Goal: Find contact information: Find contact information

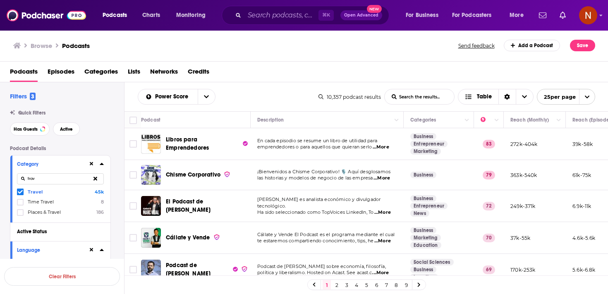
scroll to position [641, 0]
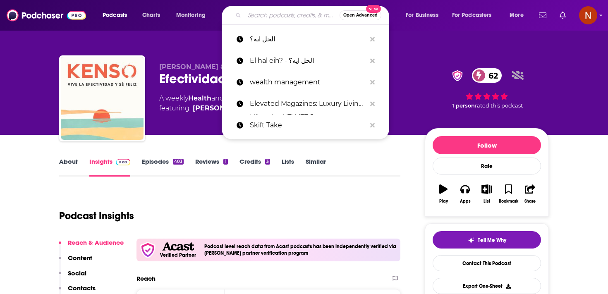
type input "محفوف"
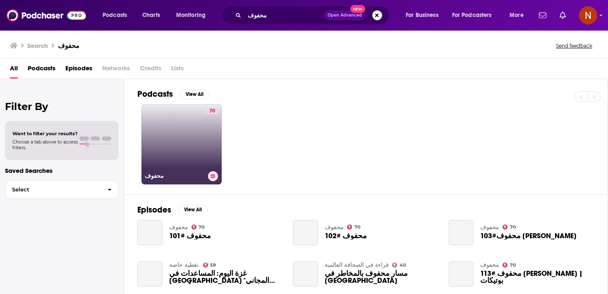
click at [199, 136] on link "70 محفوف" at bounding box center [181, 144] width 80 height 80
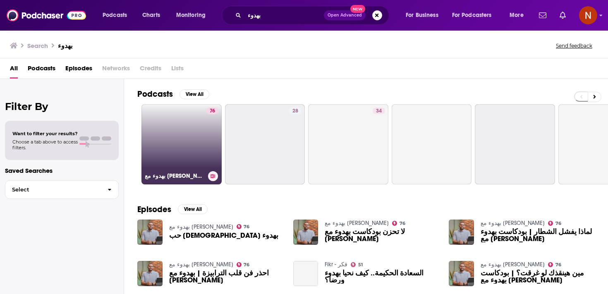
click at [200, 146] on link "76 بهدوء مع كريم اسماعيل" at bounding box center [181, 144] width 80 height 80
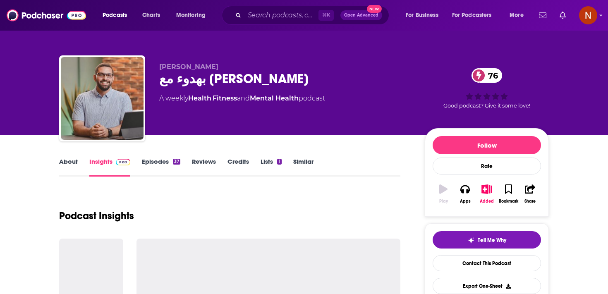
scroll to position [31, 0]
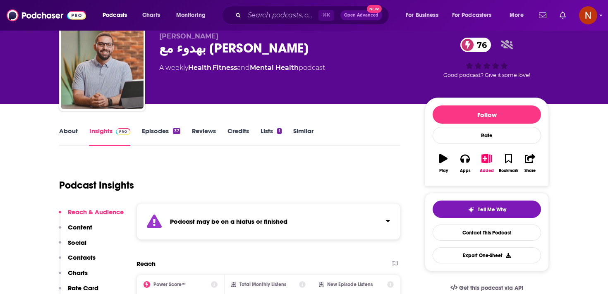
click at [249, 51] on div "بهدوء مع كريم اسماعيل 76" at bounding box center [285, 48] width 252 height 16
copy h2 "بهدوء"
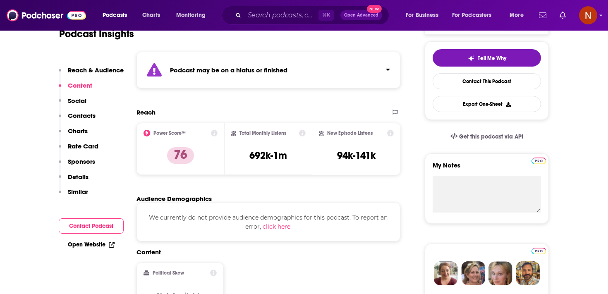
scroll to position [555, 0]
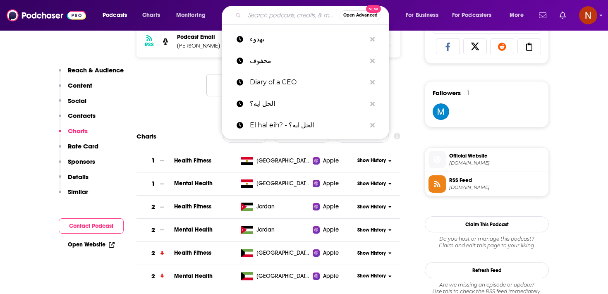
click at [257, 11] on input "Search podcasts, credits, & more..." at bounding box center [291, 15] width 95 height 13
paste input "بترولي"
type input "بترولي"
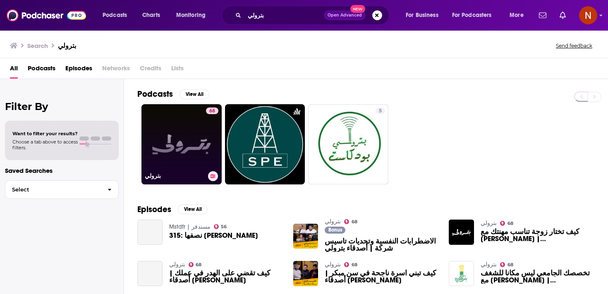
click at [194, 133] on link "68 بترولي" at bounding box center [181, 144] width 80 height 80
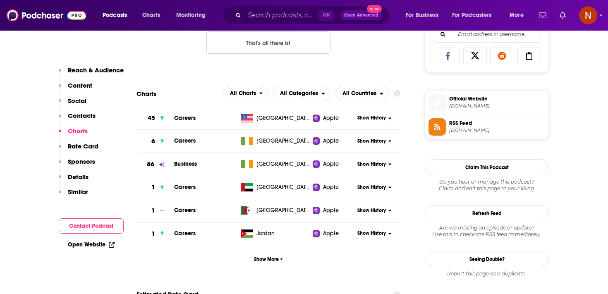
scroll to position [547, 0]
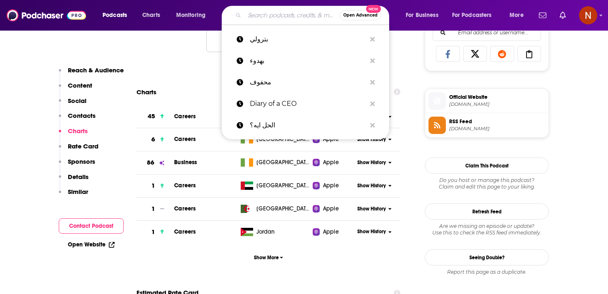
click at [299, 16] on input "Search podcasts, credits, & more..." at bounding box center [291, 15] width 95 height 13
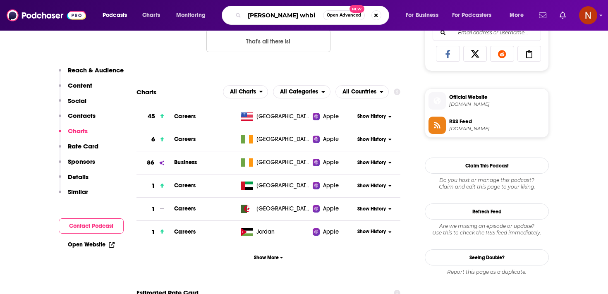
type input "hikmat whbi"
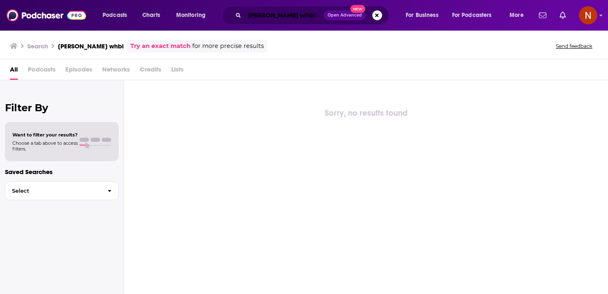
click at [278, 17] on input "hikmat whbi" at bounding box center [283, 15] width 79 height 13
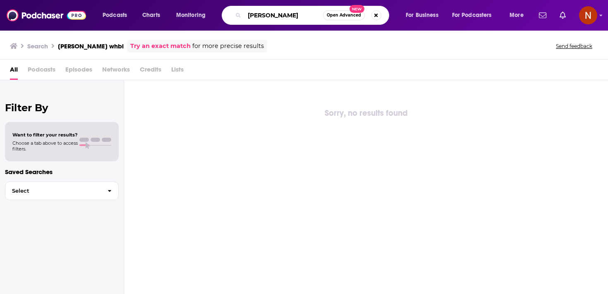
type input "hikmat wehbi"
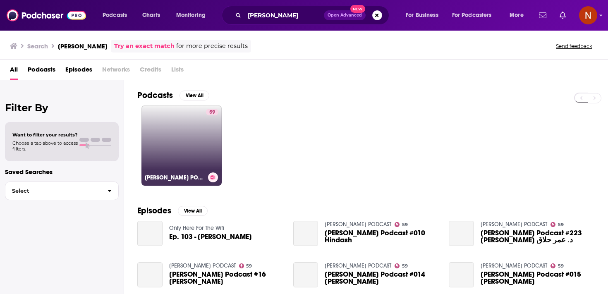
click at [194, 140] on link "59 HIKMAT WEHBI PODCAST" at bounding box center [181, 145] width 80 height 80
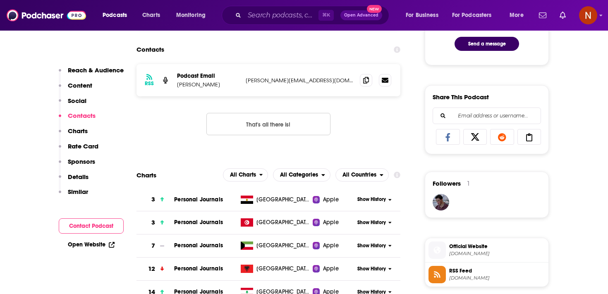
scroll to position [574, 0]
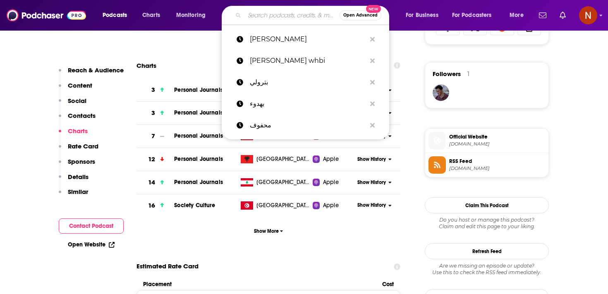
click at [275, 18] on input "Search podcasts, credits, & more..." at bounding box center [291, 15] width 95 height 13
paste input "قصص"
type input "قصص"
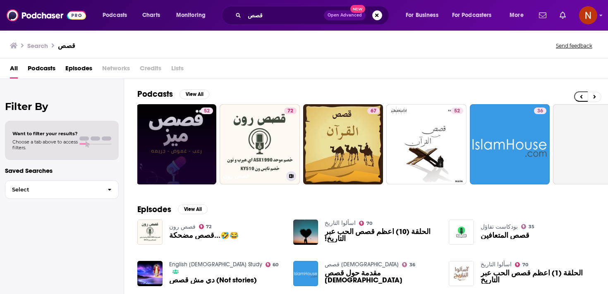
scroll to position [0, 120]
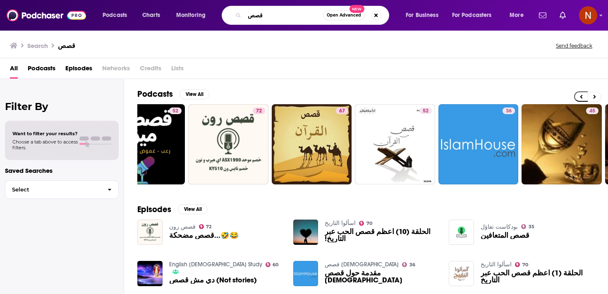
click at [261, 19] on input "قصص" at bounding box center [283, 15] width 79 height 13
paste input "المال الحلال"
type input "المال الحلال"
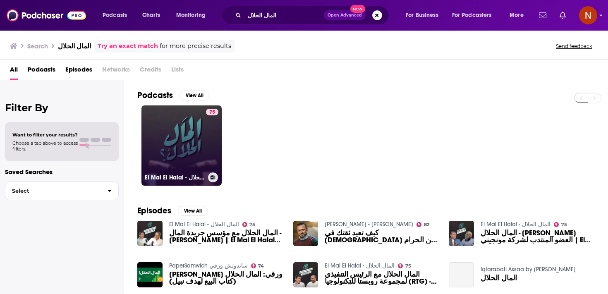
click at [204, 140] on link "75 El Mal El Halal - المال الحلال" at bounding box center [181, 145] width 80 height 80
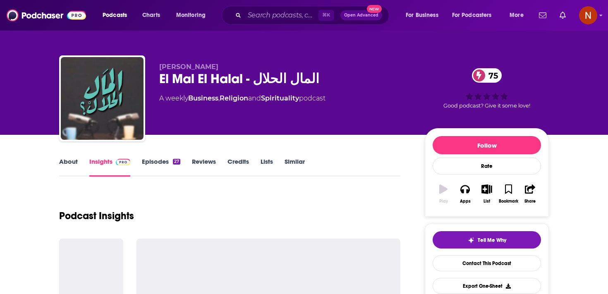
click at [218, 63] on span "Mohamed Aboulnaga" at bounding box center [188, 67] width 59 height 8
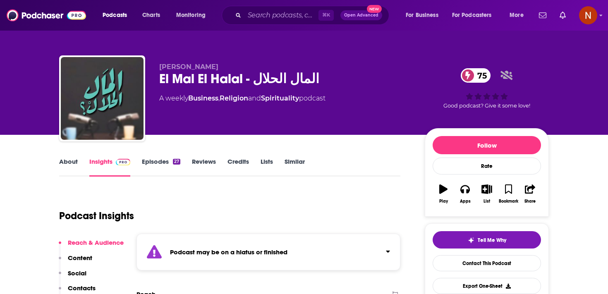
click at [218, 63] on span "Mohamed Aboulnaga" at bounding box center [188, 67] width 59 height 8
copy p "Mohamed Aboulnaga"
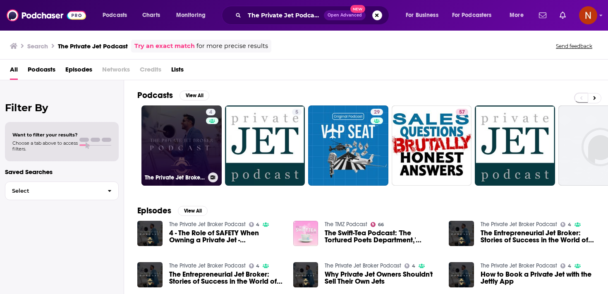
click at [180, 141] on link "4 The Private Jet Broker Podcast" at bounding box center [181, 145] width 80 height 80
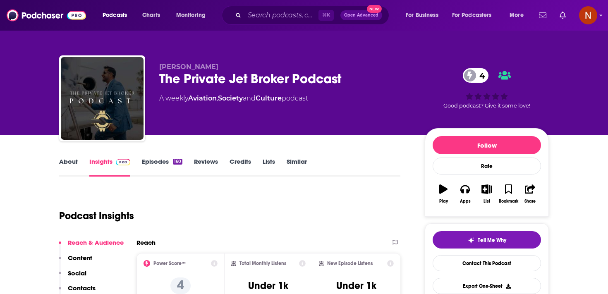
click at [227, 227] on div "Podcast Insights" at bounding box center [226, 211] width 335 height 42
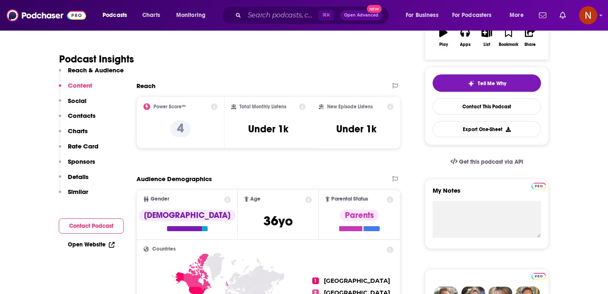
scroll to position [73, 0]
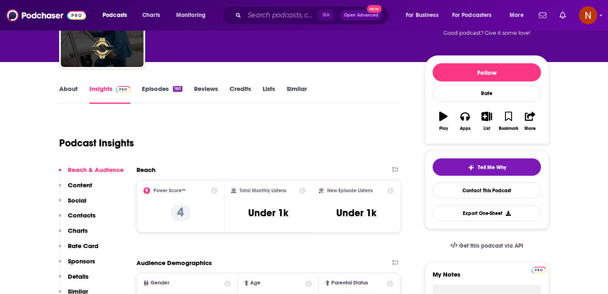
click at [153, 90] on link "Episodes 160" at bounding box center [162, 94] width 41 height 19
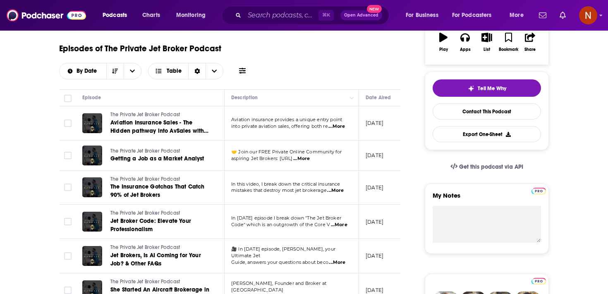
scroll to position [156, 0]
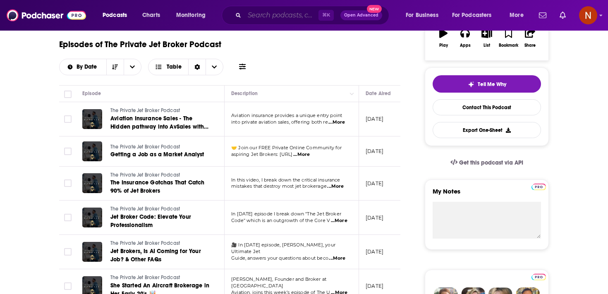
click at [256, 17] on input "Search podcasts, credits, & more..." at bounding box center [281, 15] width 74 height 13
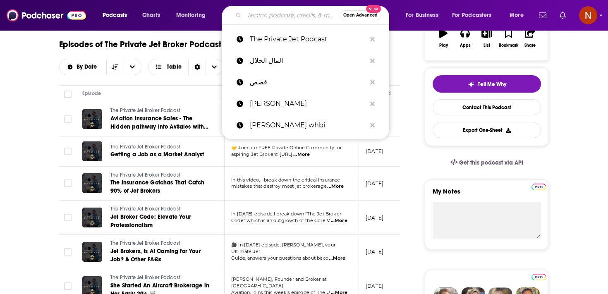
paste input "The Luxury Travel Insider"
type input "The Luxury Travel Insider"
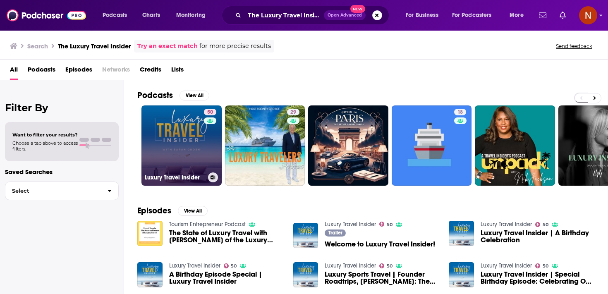
click at [186, 143] on link "50 Luxury Travel Insider" at bounding box center [181, 145] width 80 height 80
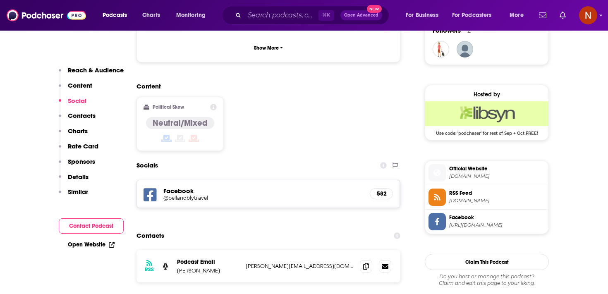
scroll to position [635, 0]
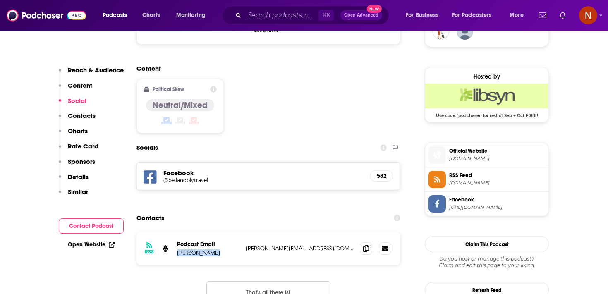
drag, startPoint x: 241, startPoint y: 197, endPoint x: 324, endPoint y: 197, distance: 83.1
click at [324, 232] on div "RSS Podcast Email Sarah Groen sarah@bellandblytravel.com sarah@bellandblytravel…" at bounding box center [268, 248] width 264 height 32
click at [324, 245] on p "sarah@bellandblytravel.com" at bounding box center [300, 248] width 108 height 7
drag, startPoint x: 324, startPoint y: 200, endPoint x: 242, endPoint y: 200, distance: 82.3
click at [242, 232] on div "RSS Podcast Email Sarah Groen sarah@bellandblytravel.com sarah@bellandblytravel…" at bounding box center [268, 248] width 264 height 32
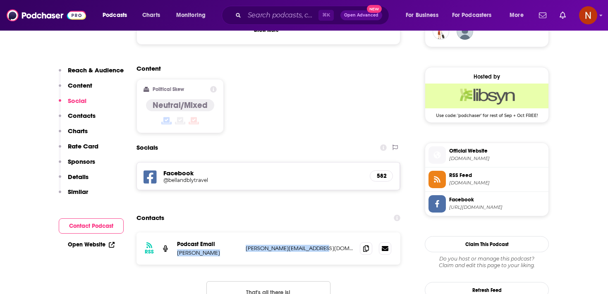
copy div "Sarah Groen sarah@bellandblytravel.com"
click at [242, 232] on div "RSS Podcast Email Sarah Groen sarah@bellandblytravel.com sarah@bellandblytravel…" at bounding box center [268, 248] width 264 height 32
drag, startPoint x: 242, startPoint y: 200, endPoint x: 324, endPoint y: 197, distance: 82.3
click at [324, 232] on div "RSS Podcast Email Sarah Groen sarah@bellandblytravel.com sarah@bellandblytravel…" at bounding box center [268, 248] width 264 height 32
click at [324, 245] on p "sarah@bellandblytravel.com" at bounding box center [300, 248] width 108 height 7
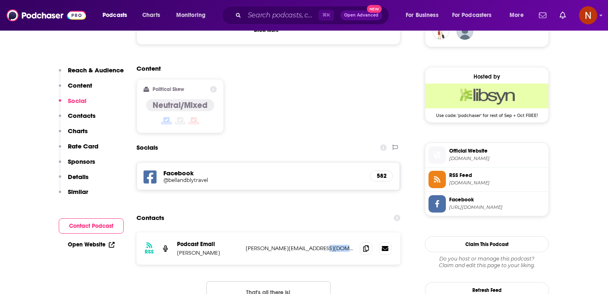
click at [324, 245] on p "sarah@bellandblytravel.com" at bounding box center [300, 248] width 108 height 7
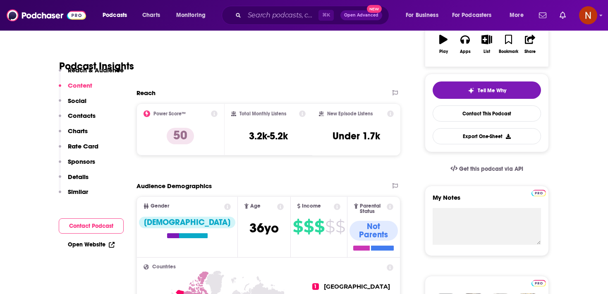
scroll to position [73, 0]
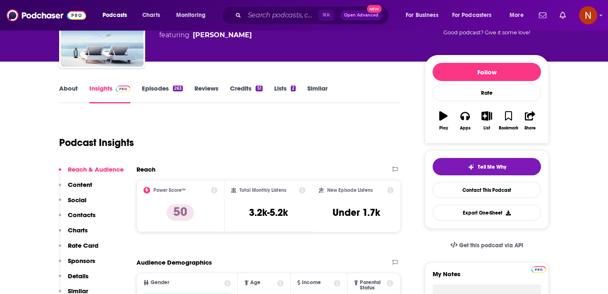
click at [162, 89] on link "Episodes 263" at bounding box center [162, 93] width 41 height 19
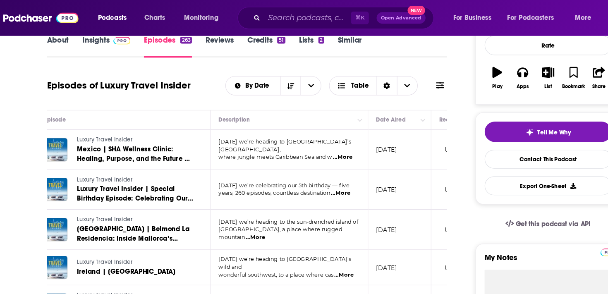
scroll to position [37, 0]
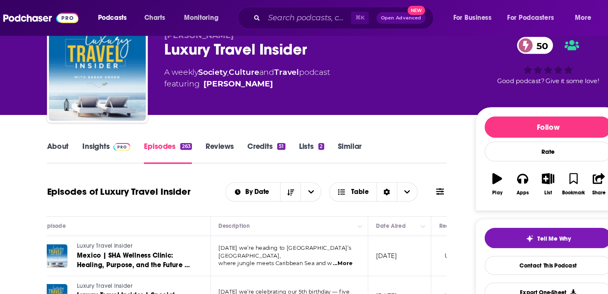
click at [72, 122] on link "About" at bounding box center [68, 130] width 19 height 19
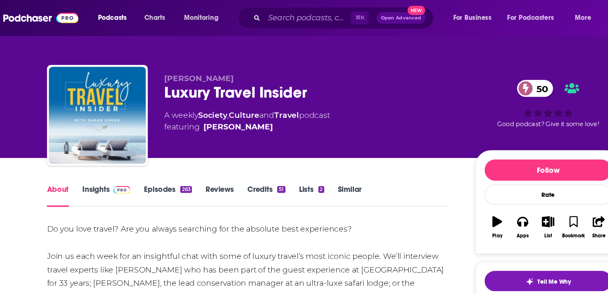
click at [110, 162] on link "Insights" at bounding box center [109, 167] width 41 height 19
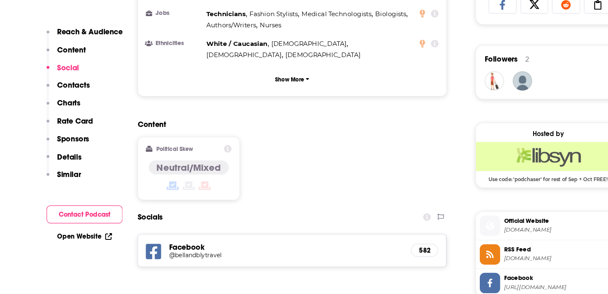
scroll to position [625, 0]
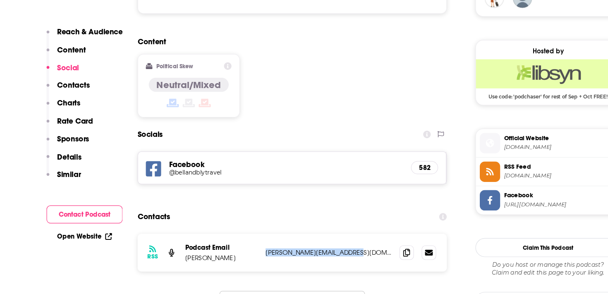
drag, startPoint x: 243, startPoint y: 210, endPoint x: 321, endPoint y: 211, distance: 77.8
click at [321, 242] on div "RSS Podcast Email Sarah Groen sarah@bellandblytravel.com sarah@bellandblytravel…" at bounding box center [268, 258] width 264 height 32
copy p "sarah@bellandblytravel.com"
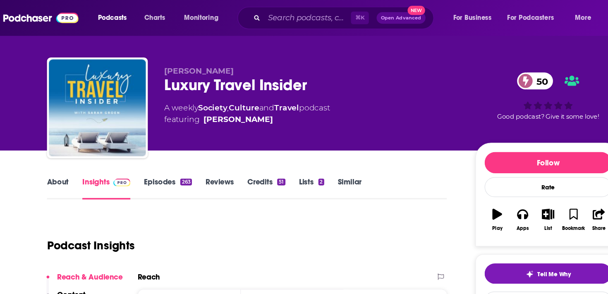
scroll to position [0, 0]
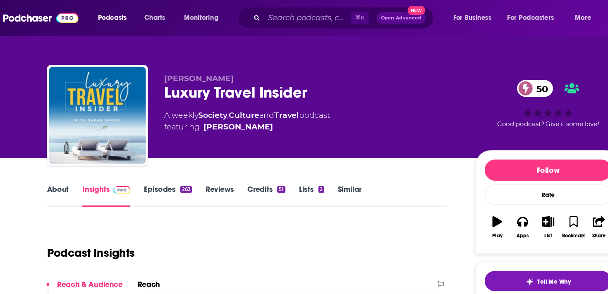
click at [187, 75] on div "Luxury Travel Insider 50" at bounding box center [285, 79] width 252 height 16
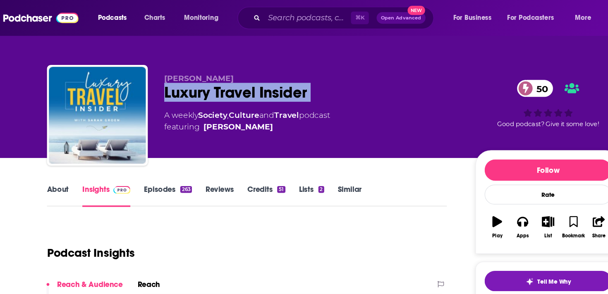
click at [187, 75] on div "Luxury Travel Insider 50" at bounding box center [285, 79] width 252 height 16
copy div "Luxury Travel Insider 50"
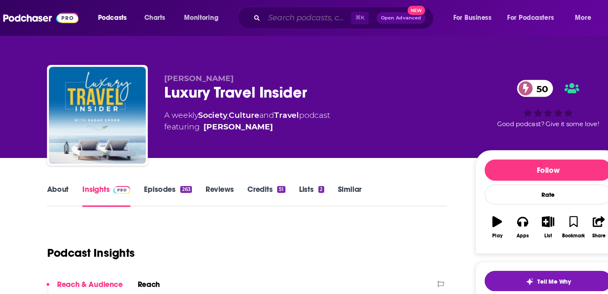
click at [266, 17] on input "Search podcasts, credits, & more..." at bounding box center [281, 15] width 74 height 13
paste input "What the Luxe"
type input "What the Luxe"
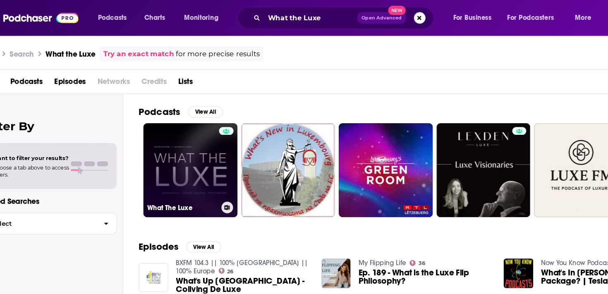
click at [199, 153] on link "What The Luxe" at bounding box center [181, 145] width 80 height 80
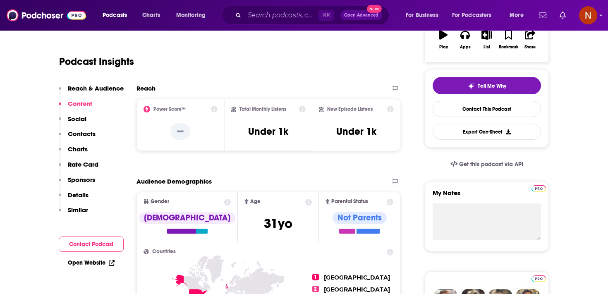
scroll to position [106, 0]
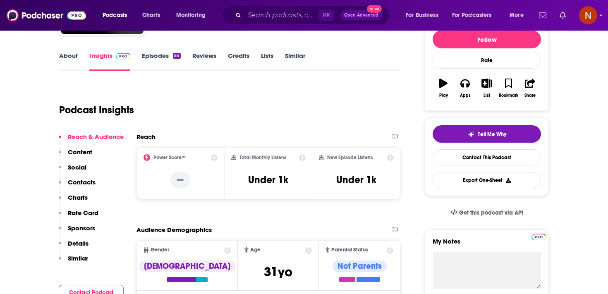
click at [154, 58] on link "Episodes 54" at bounding box center [161, 61] width 39 height 19
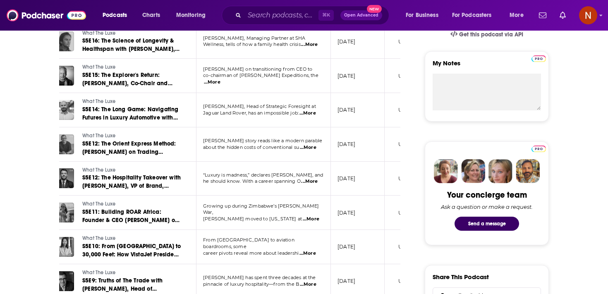
scroll to position [287, 0]
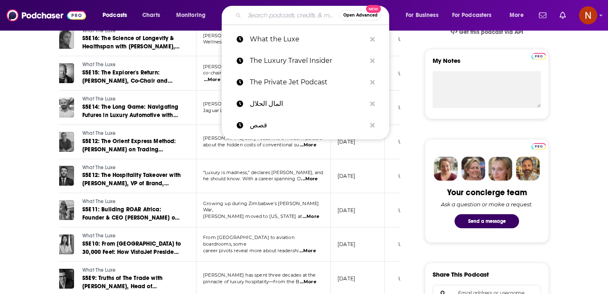
click at [254, 16] on input "Search podcasts, credits, & more..." at bounding box center [291, 15] width 95 height 13
paste input "Luxury Voices"
type input "Luxury Voices"
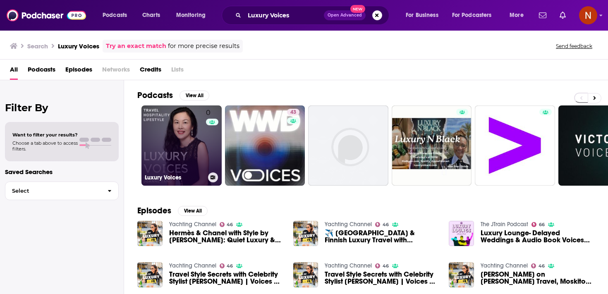
click at [198, 146] on link "0 Luxury Voices" at bounding box center [181, 145] width 80 height 80
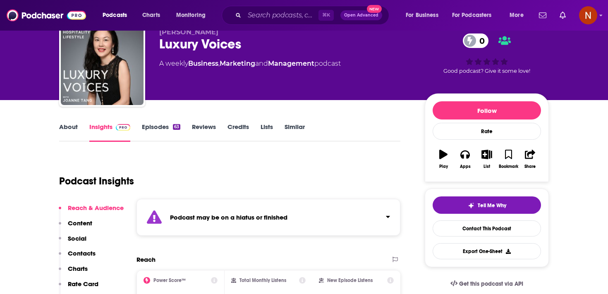
scroll to position [41, 0]
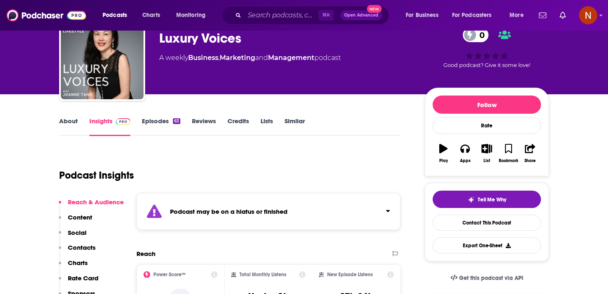
click at [214, 205] on div "Podcast may be on a hiatus or finished" at bounding box center [268, 211] width 264 height 37
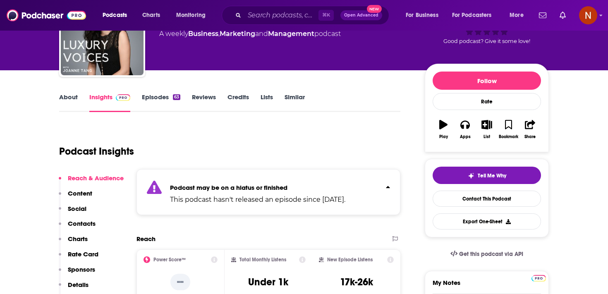
scroll to position [0, 0]
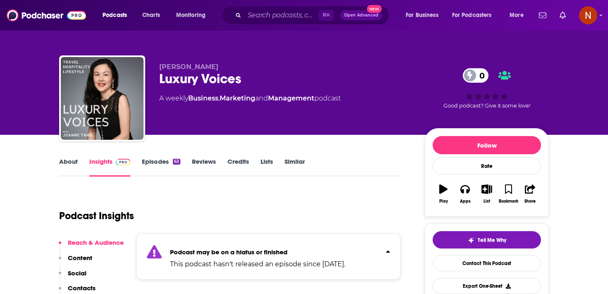
click at [162, 166] on link "Episodes 63" at bounding box center [161, 167] width 38 height 19
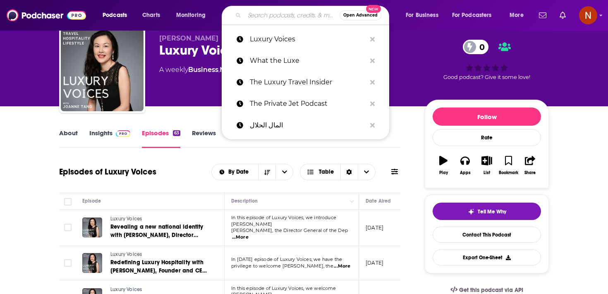
click at [259, 14] on input "Search podcasts, credits, & more..." at bounding box center [291, 15] width 95 height 13
paste input "The UHNW Institute Podcast"
type input "The UHNW Institute Podcast"
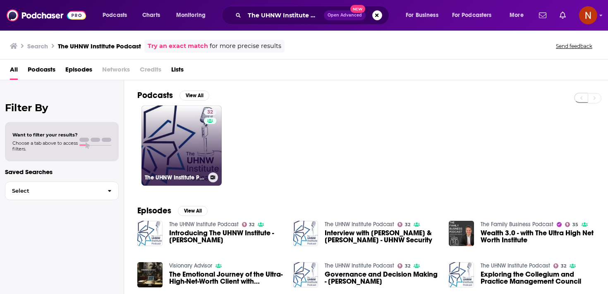
click at [191, 171] on link "32 The UHNW Institute Podcast" at bounding box center [181, 145] width 80 height 80
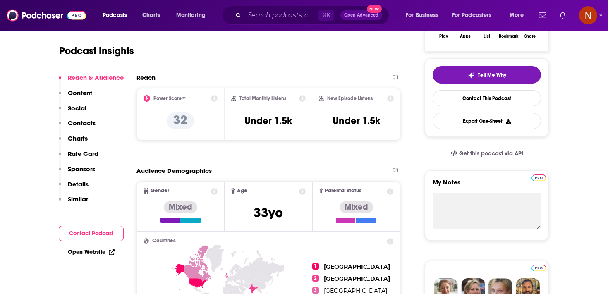
scroll to position [443, 0]
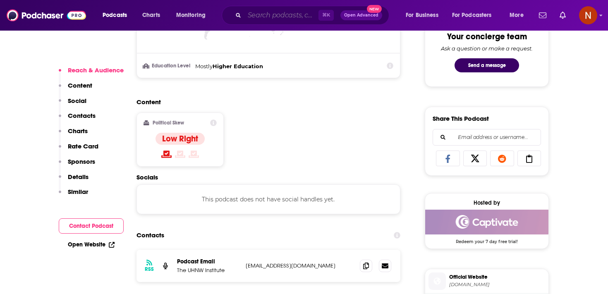
click at [266, 15] on input "Search podcasts, credits, & more..." at bounding box center [281, 15] width 74 height 13
paste input "Iron Bird Partners Podcast"
type input "Iron Bird Partners Podcast"
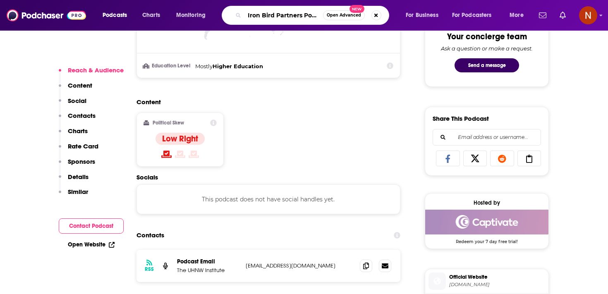
scroll to position [0, 9]
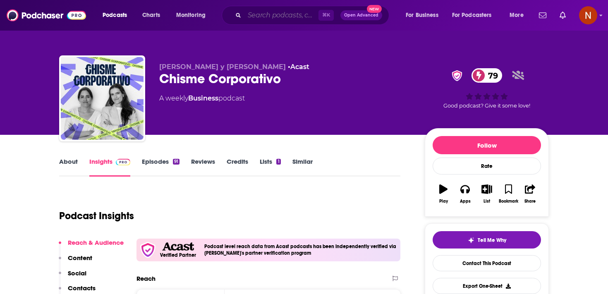
click at [274, 16] on input "Search podcasts, credits, & more..." at bounding box center [281, 15] width 74 height 13
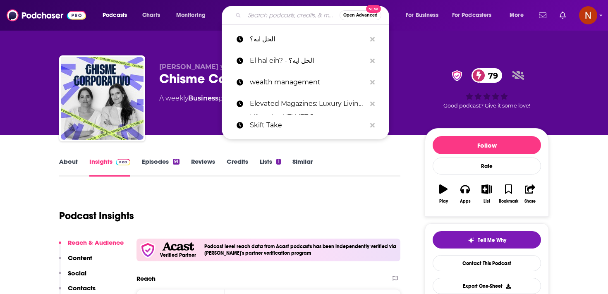
paste input "Ironbird Podcast"
type input "Ironbird Podcast"
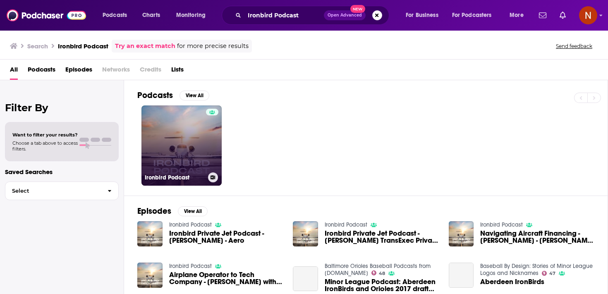
click at [199, 145] on link "Ironbird Podcast" at bounding box center [181, 145] width 80 height 80
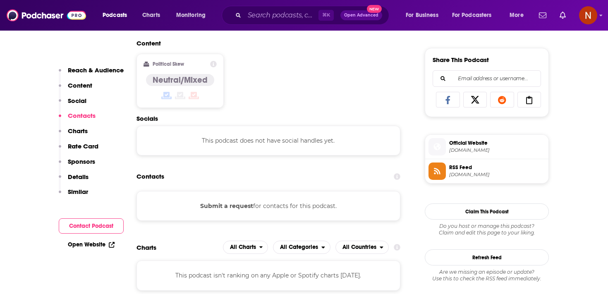
scroll to position [543, 0]
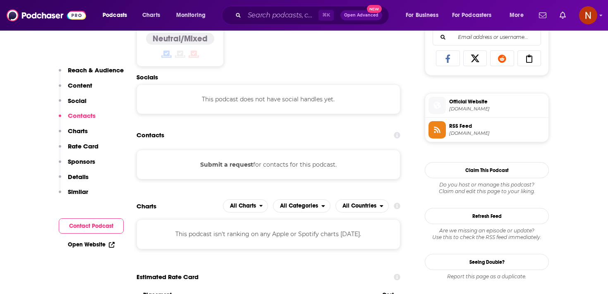
click at [504, 127] on span "RSS Feed" at bounding box center [497, 125] width 96 height 7
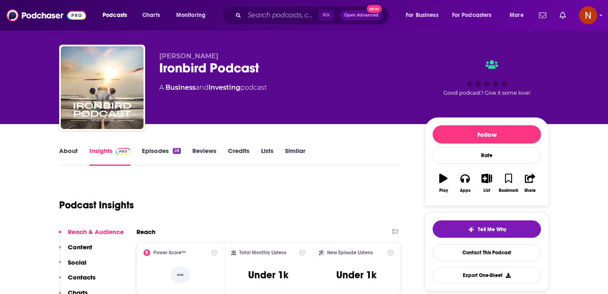
scroll to position [0, 0]
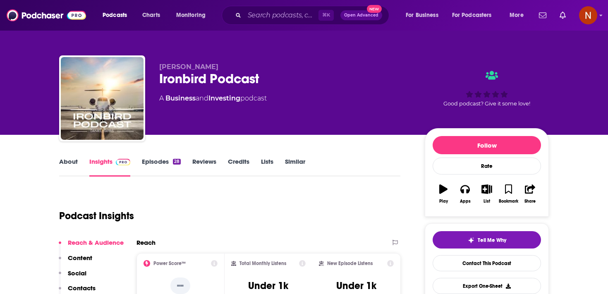
click at [160, 165] on link "Episodes 28" at bounding box center [161, 167] width 39 height 19
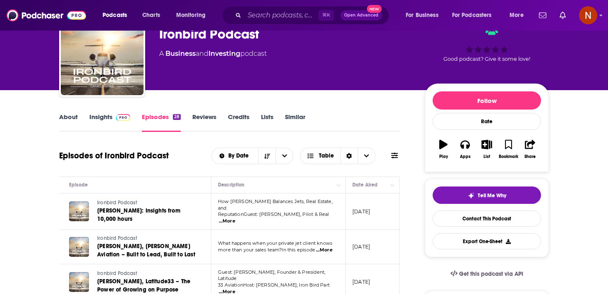
scroll to position [0, 15]
